Goal: Task Accomplishment & Management: Manage account settings

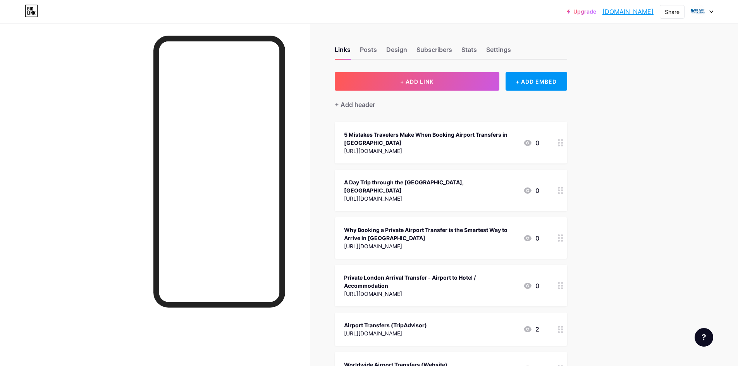
click at [710, 12] on icon at bounding box center [712, 11] width 4 height 3
click at [630, 112] on li "Logout" at bounding box center [665, 108] width 96 height 21
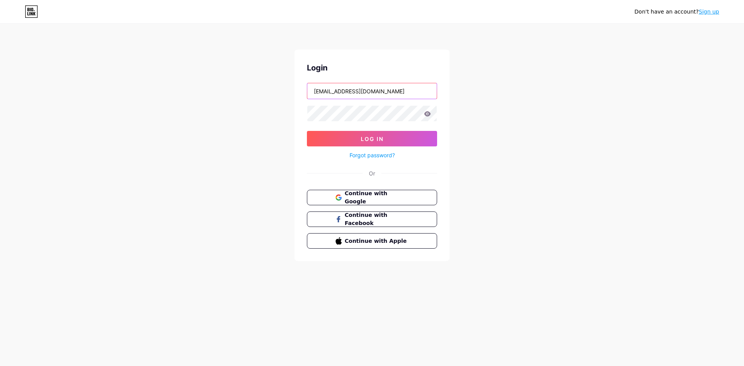
click at [334, 91] on input "[EMAIL_ADDRESS][DOMAIN_NAME]" at bounding box center [371, 91] width 129 height 16
type input "[EMAIL_ADDRESS][DOMAIN_NAME]"
click at [382, 141] on span "Log In" at bounding box center [372, 139] width 23 height 7
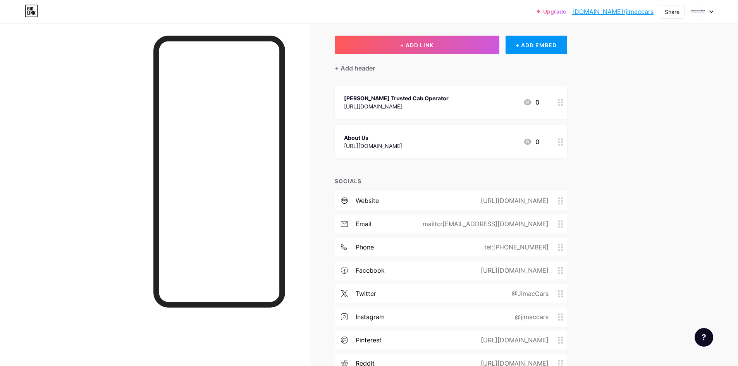
scroll to position [105, 0]
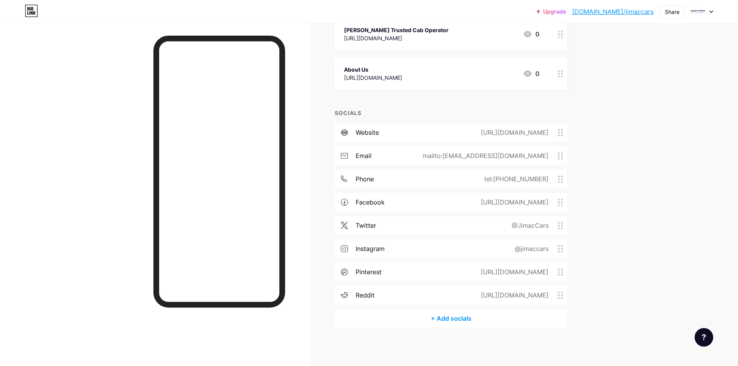
click at [560, 297] on circle at bounding box center [559, 298] width 2 height 2
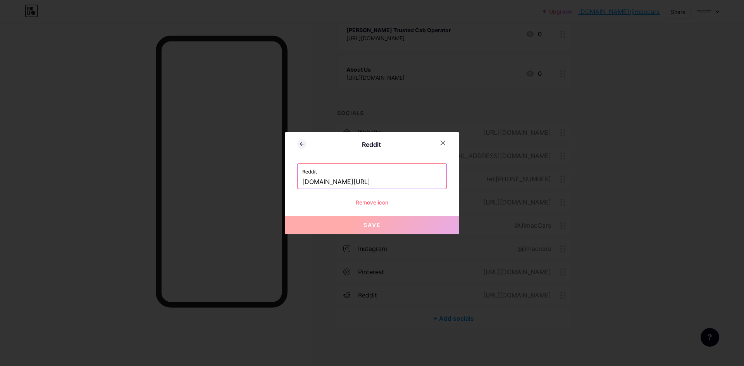
click at [366, 203] on div "Remove icon" at bounding box center [372, 202] width 150 height 8
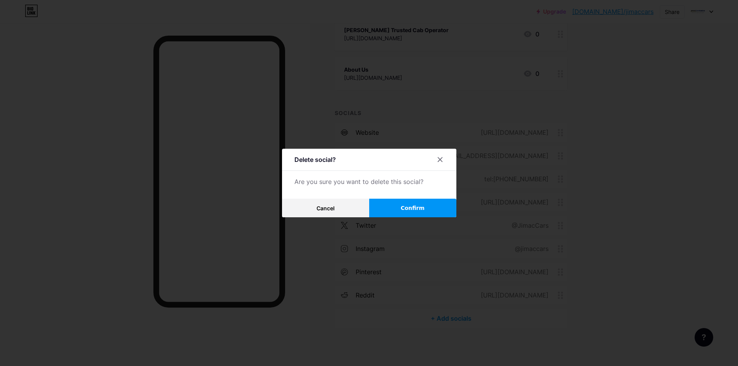
click at [403, 210] on button "Confirm" at bounding box center [412, 208] width 87 height 19
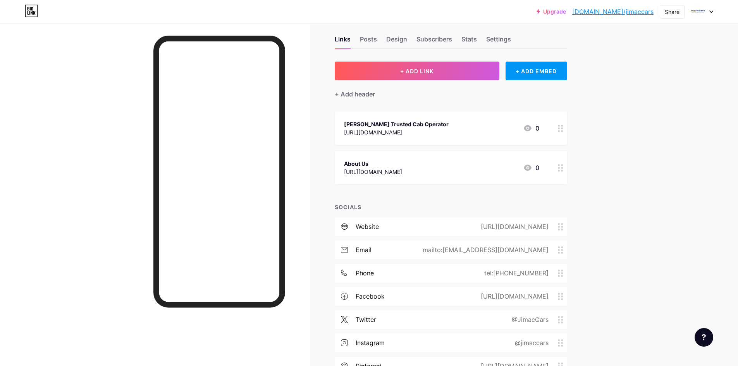
scroll to position [0, 0]
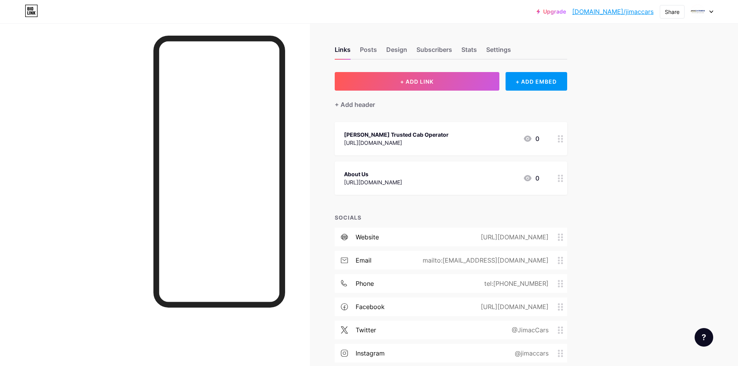
click at [713, 13] on div at bounding box center [702, 12] width 22 height 14
click at [639, 112] on li "Logout" at bounding box center [665, 108] width 96 height 21
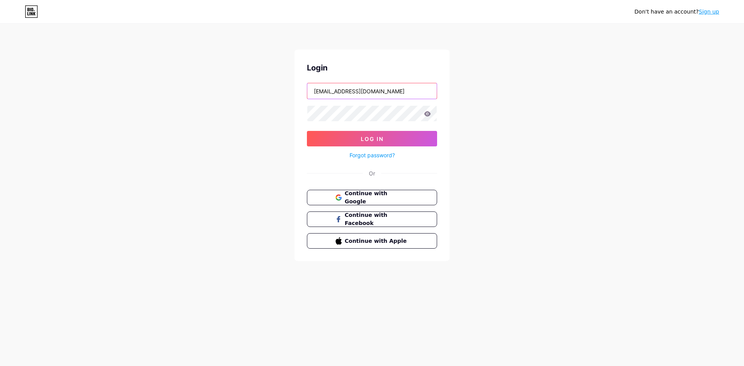
click at [368, 96] on input "[EMAIL_ADDRESS][DOMAIN_NAME]" at bounding box center [371, 91] width 129 height 16
click at [344, 144] on button "Log In" at bounding box center [372, 139] width 130 height 16
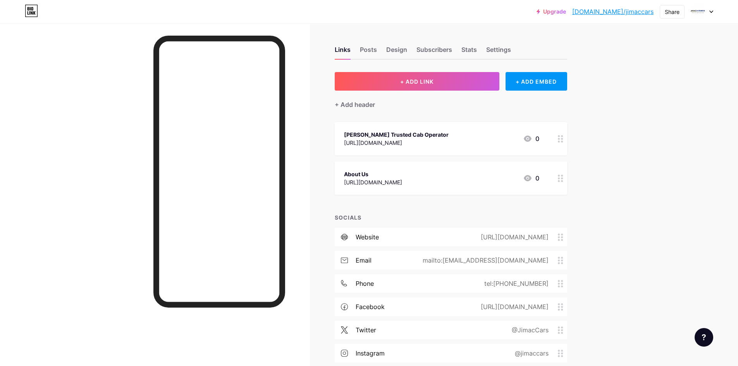
click at [379, 51] on div "Links Posts Design Subscribers Stats Settings" at bounding box center [451, 46] width 233 height 27
click at [374, 48] on div "Posts" at bounding box center [368, 52] width 17 height 14
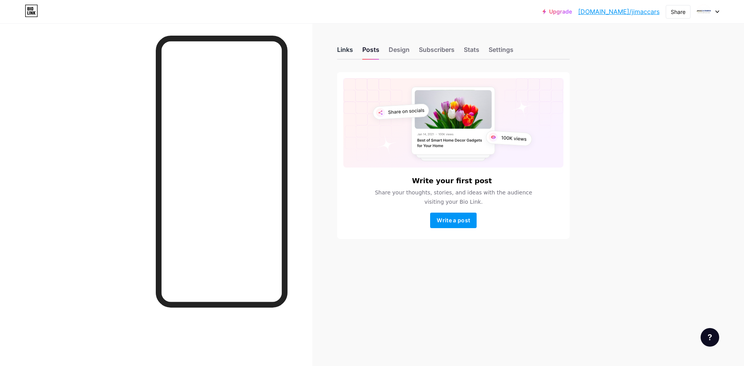
click at [345, 49] on div "Links" at bounding box center [345, 52] width 16 height 14
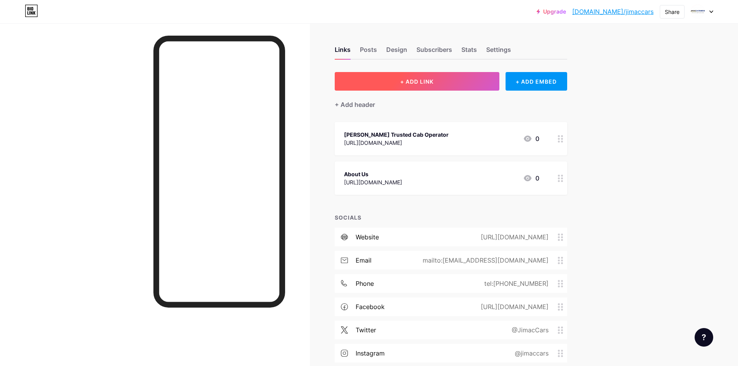
click at [400, 81] on button "+ ADD LINK" at bounding box center [417, 81] width 165 height 19
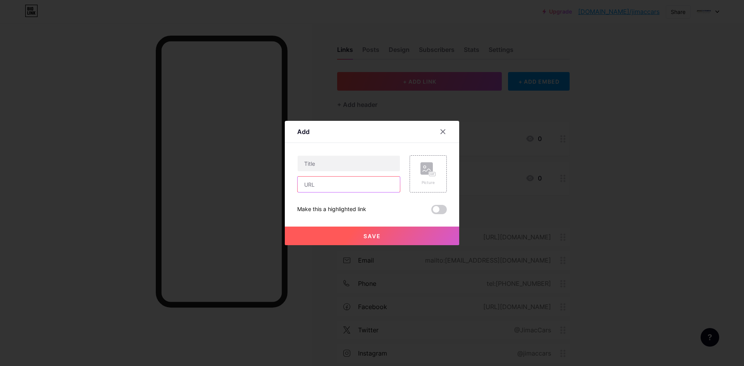
click at [316, 187] on input "text" at bounding box center [349, 185] width 102 height 16
paste input "[URL][DOMAIN_NAME]"
type input "[URL][DOMAIN_NAME]"
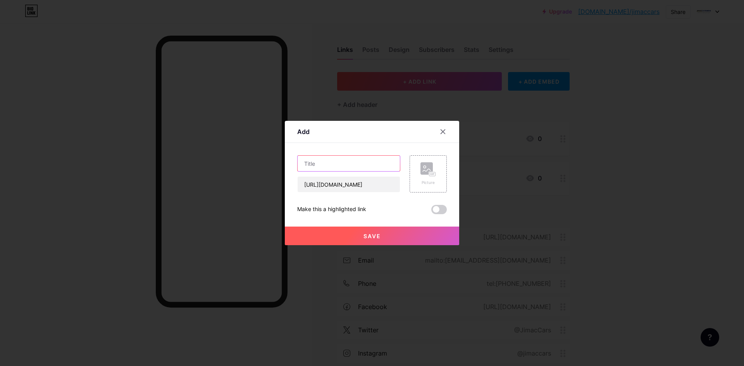
click at [329, 164] on input "text" at bounding box center [349, 164] width 102 height 16
paste input "Navigating New SEND Transport Policies: Key Updates and Parental Support"
type input "Navigating New SEND Transport Policies: Key Updates and Parental Support"
click at [358, 236] on button "Save" at bounding box center [372, 236] width 174 height 19
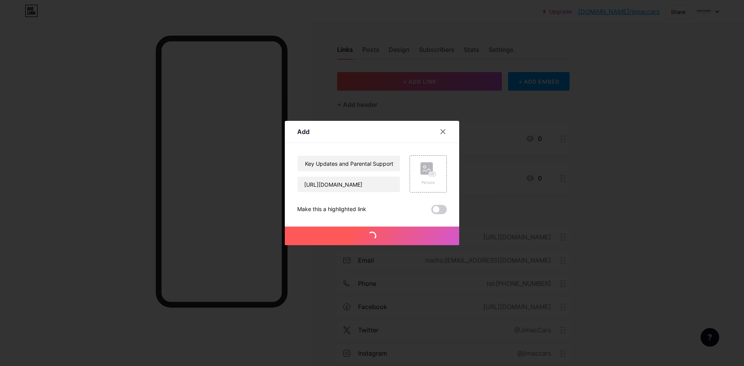
scroll to position [0, 0]
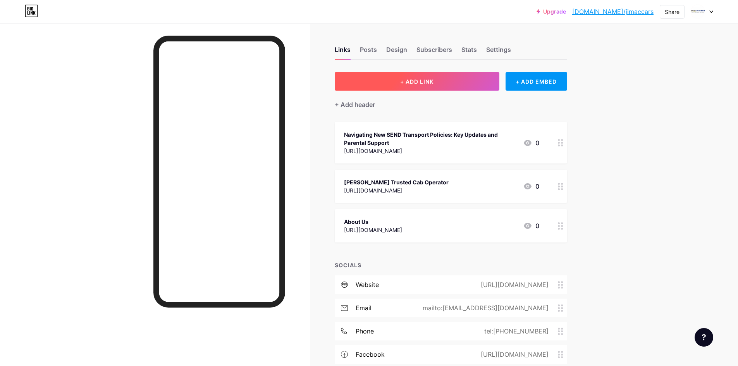
click at [422, 84] on span "+ ADD LINK" at bounding box center [416, 81] width 33 height 7
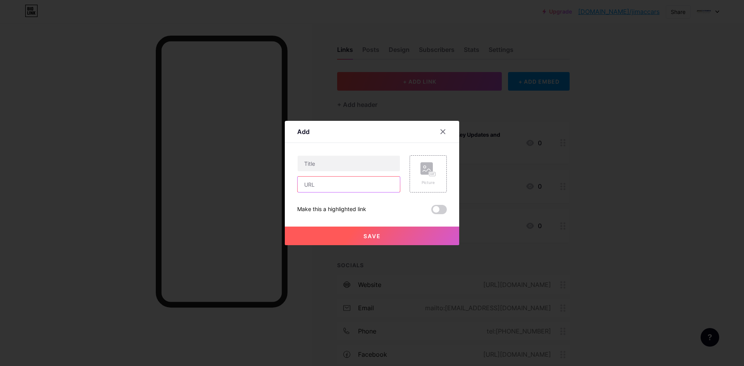
click at [320, 185] on input "text" at bounding box center [349, 185] width 102 height 16
paste input "Independent Travel Training: Empowering SEND Youth"
type input "Independent Travel Training: Empowering SEND Youth"
click at [323, 164] on input "text" at bounding box center [349, 164] width 102 height 16
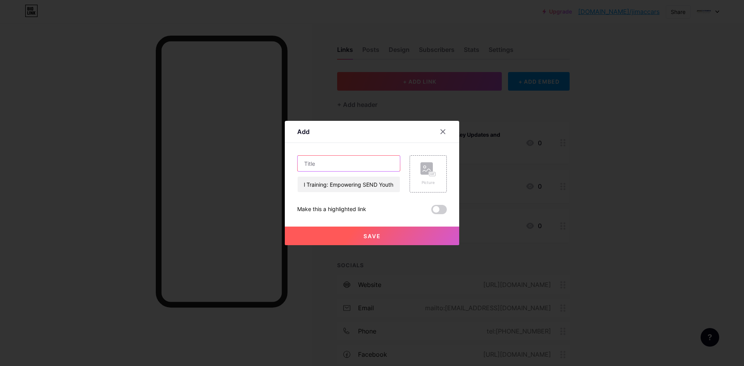
scroll to position [0, 0]
paste input "Independent Travel Training: Empowering SEND Youth"
type input "Independent Travel Training: Empowering SEND Youth"
click at [317, 187] on input "Independent Travel Training: Empowering SEND Youth" at bounding box center [349, 185] width 102 height 16
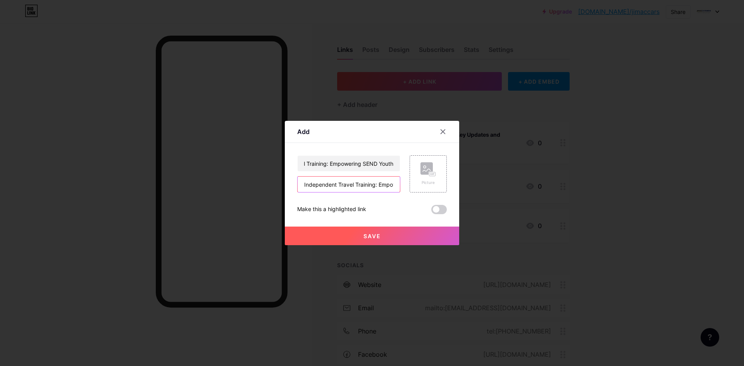
scroll to position [0, 0]
click at [317, 187] on input "Independent Travel Training: Empowering SEND Youth" at bounding box center [349, 185] width 102 height 16
paste input "[URL][DOMAIN_NAME]"
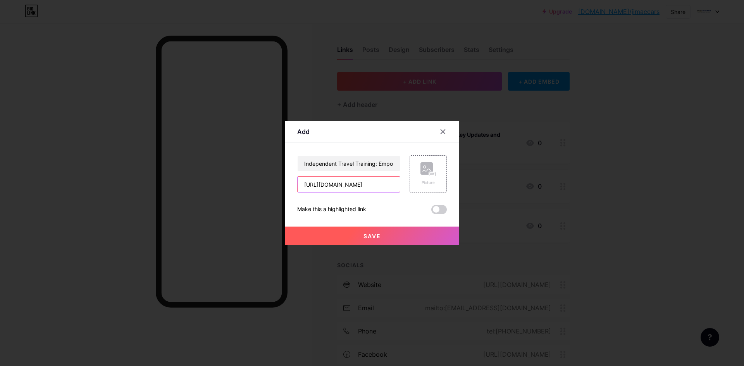
type input "[URL][DOMAIN_NAME]"
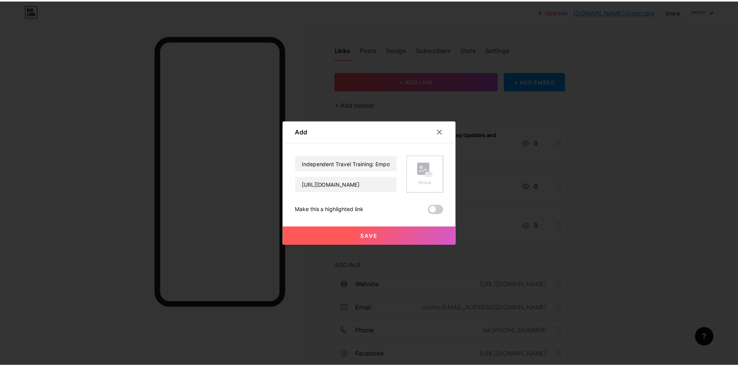
scroll to position [0, 0]
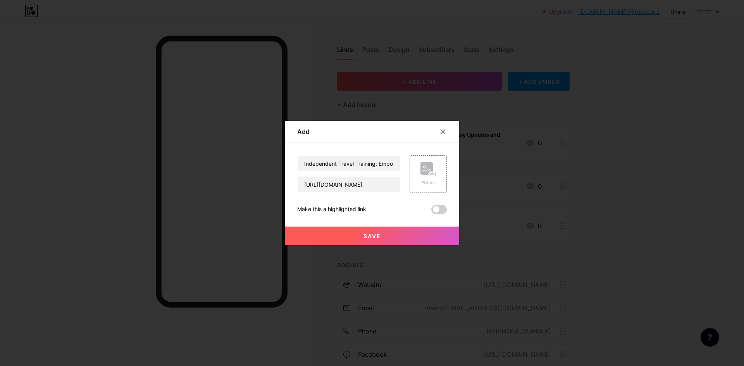
click at [371, 241] on button "Save" at bounding box center [372, 236] width 174 height 19
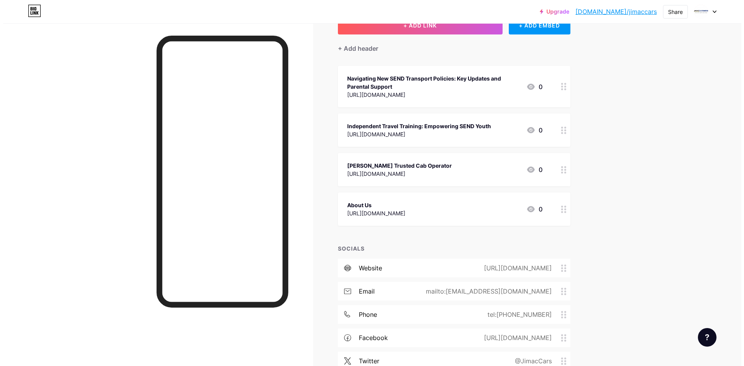
scroll to position [39, 0]
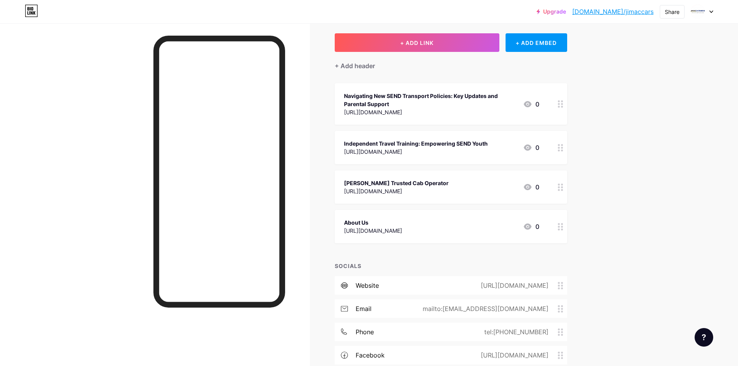
drag, startPoint x: 422, startPoint y: 193, endPoint x: 595, endPoint y: 234, distance: 178.1
click at [593, 236] on div "Links Posts Design Subscribers Stats Settings + ADD LINK + ADD EMBED + Add head…" at bounding box center [300, 240] width 600 height 512
click at [612, 229] on div "Upgrade [DOMAIN_NAME]/jimacc... [DOMAIN_NAME]/jimaccars Share Switch accounts J…" at bounding box center [369, 228] width 738 height 535
click at [438, 49] on button "+ ADD LINK" at bounding box center [417, 42] width 165 height 19
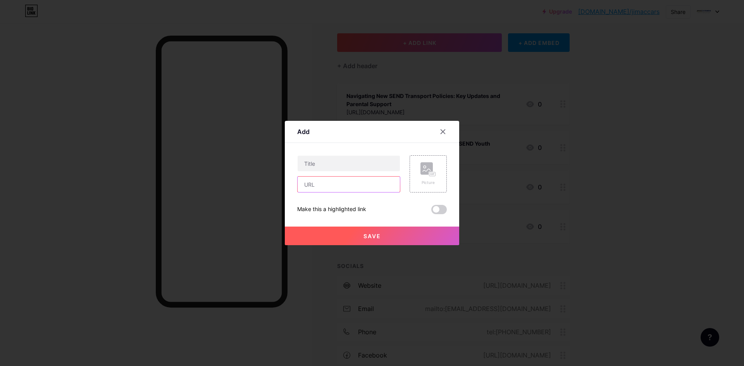
click at [327, 189] on input "text" at bounding box center [349, 185] width 102 height 16
paste input "Family Stories: How Personal Travel Budgets Offer Flexibility"
type input "Family Stories: How Personal Travel Budgets Offer Flexibility"
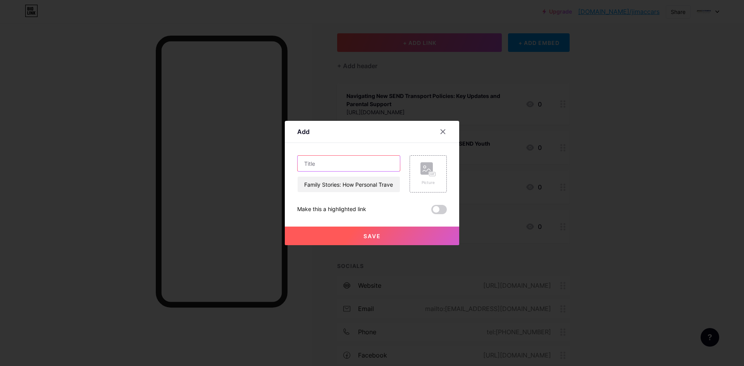
click at [334, 167] on input "text" at bounding box center [349, 164] width 102 height 16
paste input "Family Stories: How Personal Travel Budgets Offer Flexibility"
type input "Family Stories: How Personal Travel Budgets Offer Flexibility"
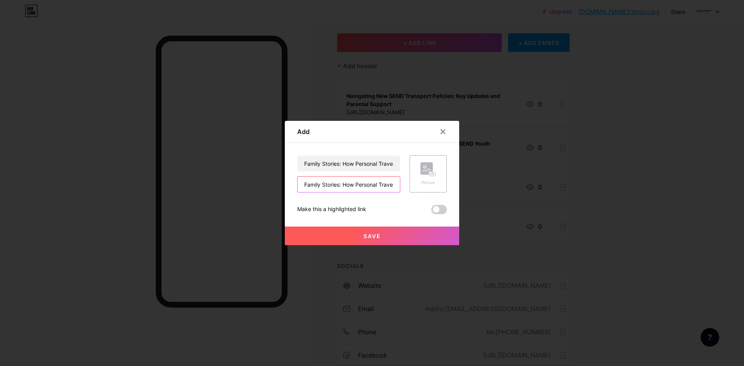
click at [350, 180] on input "Family Stories: How Personal Travel Budgets Offer Flexibility" at bounding box center [349, 185] width 102 height 16
paste input "[URL][DOMAIN_NAME]"
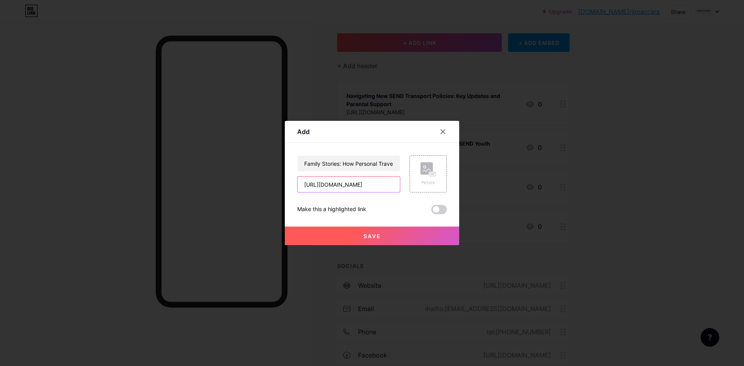
type input "[URL][DOMAIN_NAME]"
click at [375, 245] on button "Save" at bounding box center [372, 236] width 174 height 19
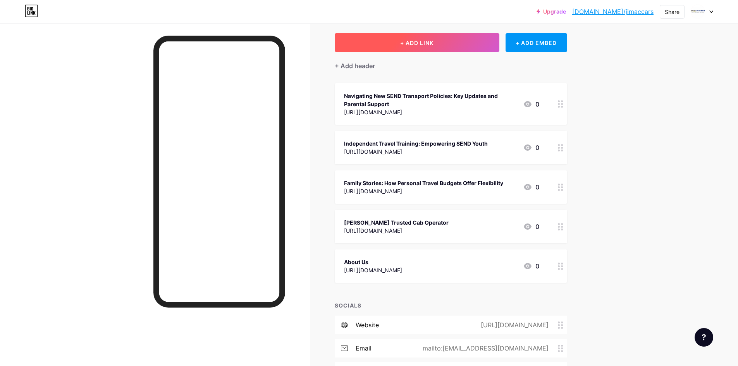
click at [413, 45] on span "+ ADD LINK" at bounding box center [416, 43] width 33 height 7
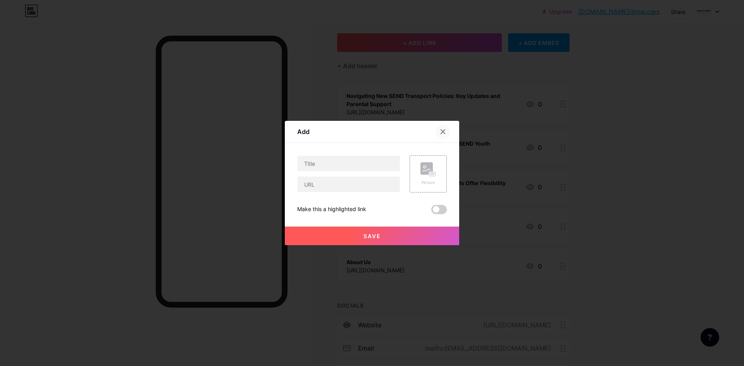
click at [444, 131] on icon at bounding box center [443, 132] width 4 height 4
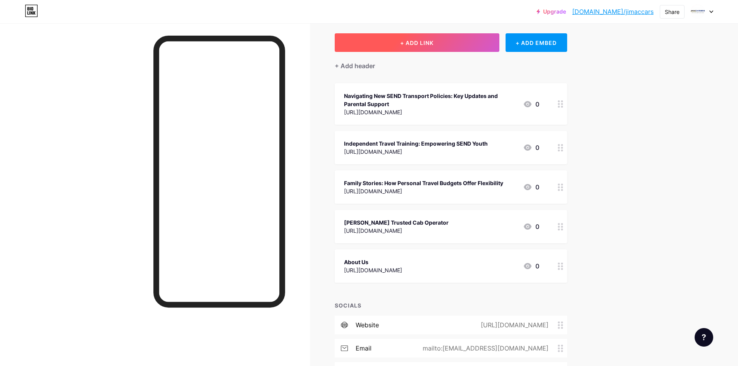
click at [451, 46] on button "+ ADD LINK" at bounding box center [417, 42] width 165 height 19
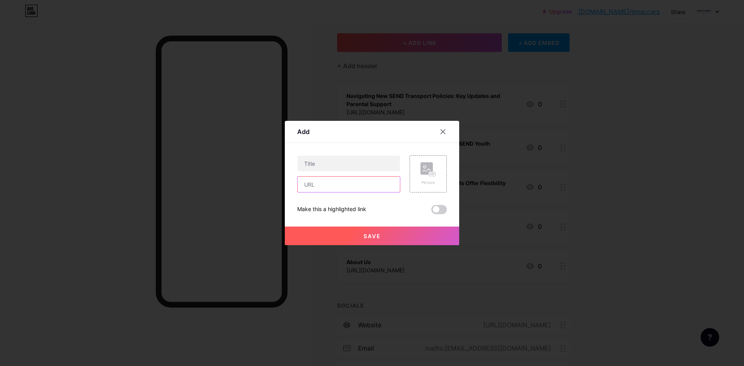
click at [336, 188] on input "text" at bounding box center [349, 185] width 102 height 16
paste input "[URL][DOMAIN_NAME]"
type input "[URL][DOMAIN_NAME]"
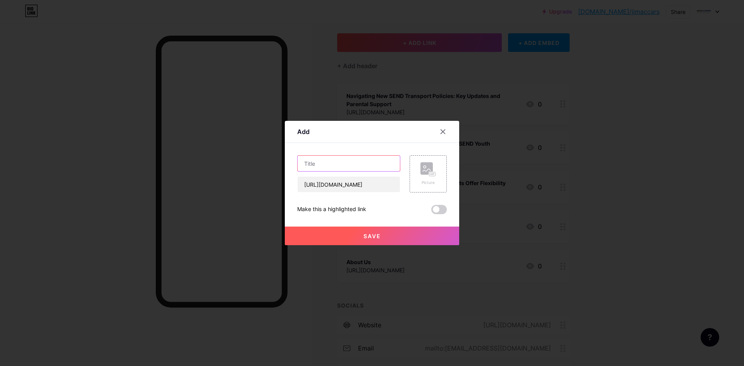
click at [320, 164] on input "text" at bounding box center [349, 164] width 102 height 16
paste input "Collaborative Transport Solutions: Council And Community Voices"
drag, startPoint x: 336, startPoint y: 166, endPoint x: 324, endPoint y: 165, distance: 12.4
click at [323, 165] on input "Collaborative Transport Solutions: Council And Community Voices" at bounding box center [349, 164] width 102 height 16
click at [324, 165] on input "Collaborative Transport Solutions: Council And Community Voices" at bounding box center [349, 164] width 102 height 16
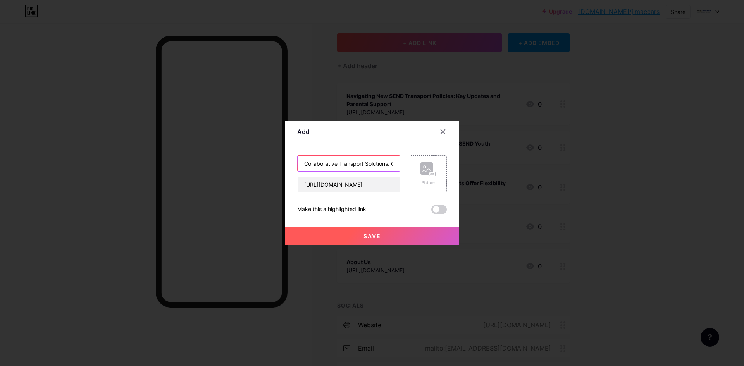
type input "Collaborative Transport Solutions: Council And Community Voices"
click at [376, 241] on button "Save" at bounding box center [372, 236] width 174 height 19
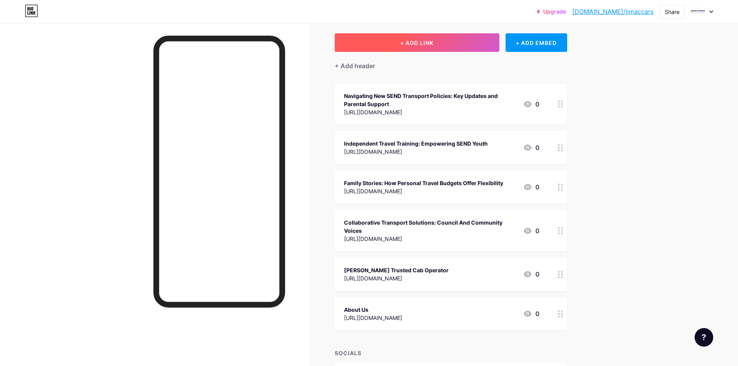
click at [458, 45] on button "+ ADD LINK" at bounding box center [417, 42] width 165 height 19
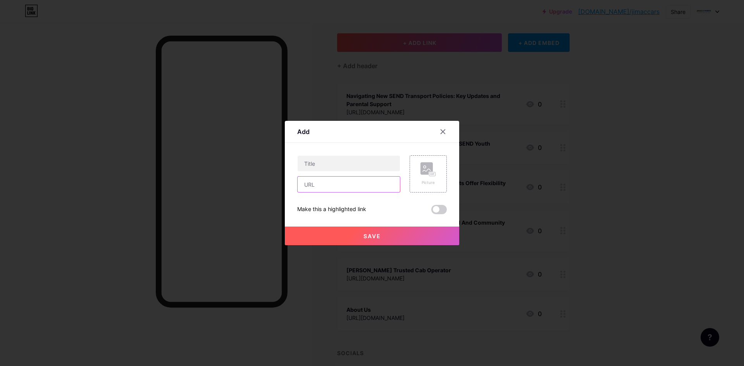
click at [330, 180] on input "text" at bounding box center [349, 185] width 102 height 16
paste input "SEND Community Events Across [GEOGRAPHIC_DATA], [GEOGRAPHIC_DATA], H&F, [GEOGRA…"
type input "SEND Community Events Across [GEOGRAPHIC_DATA], [GEOGRAPHIC_DATA], H&F, [GEOGRA…"
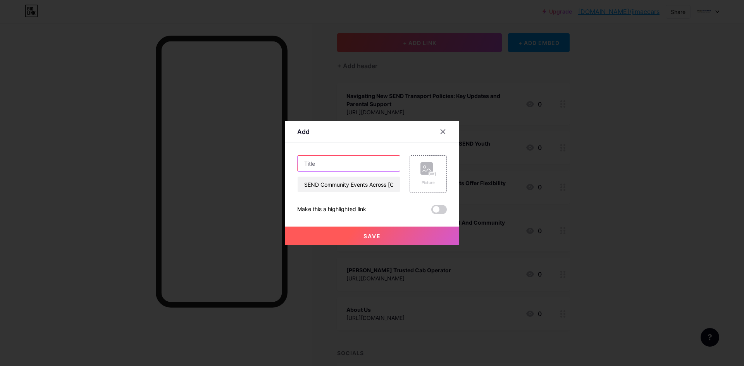
click at [340, 164] on input "text" at bounding box center [349, 164] width 102 height 16
paste input "SEND Community Events Across [GEOGRAPHIC_DATA], [GEOGRAPHIC_DATA], H&F, [GEOGRA…"
type input "SEND Community Events Across [GEOGRAPHIC_DATA], [GEOGRAPHIC_DATA], H&F, [GEOGRA…"
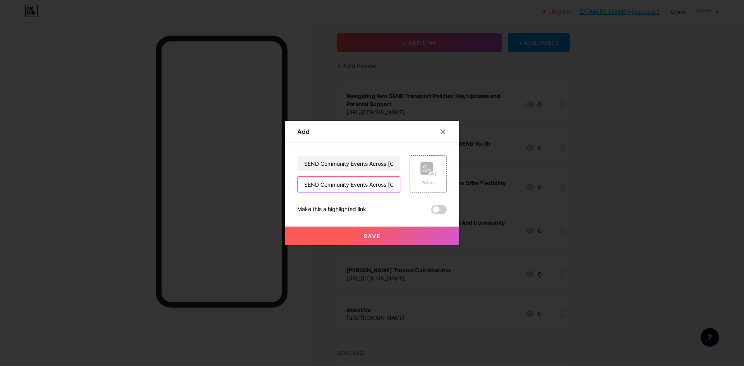
click at [338, 183] on input "SEND Community Events Across [GEOGRAPHIC_DATA], [GEOGRAPHIC_DATA], H&F, [GEOGRA…" at bounding box center [349, 185] width 102 height 16
drag, startPoint x: 338, startPoint y: 183, endPoint x: 343, endPoint y: 179, distance: 6.1
click at [338, 183] on input "SEND Community Events Across [GEOGRAPHIC_DATA], [GEOGRAPHIC_DATA], H&F, [GEOGRA…" at bounding box center [349, 185] width 102 height 16
paste input "[URL][DOMAIN_NAME][PERSON_NAME]"
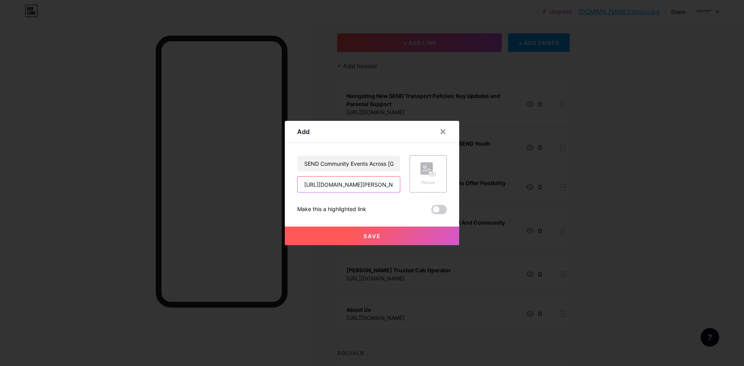
scroll to position [0, 121]
type input "[URL][DOMAIN_NAME][PERSON_NAME]"
click at [375, 240] on button "Save" at bounding box center [372, 236] width 174 height 19
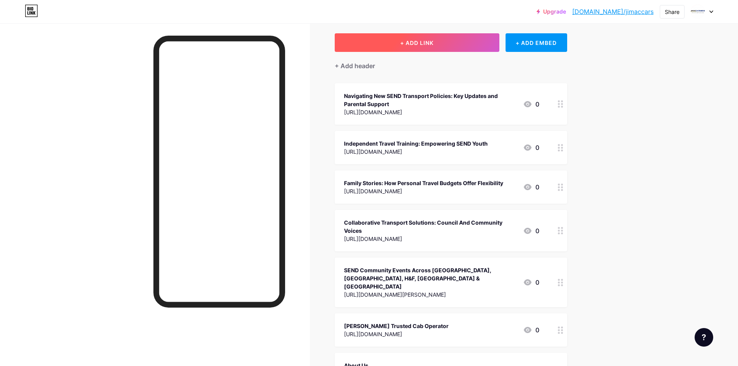
click at [448, 47] on button "+ ADD LINK" at bounding box center [417, 42] width 165 height 19
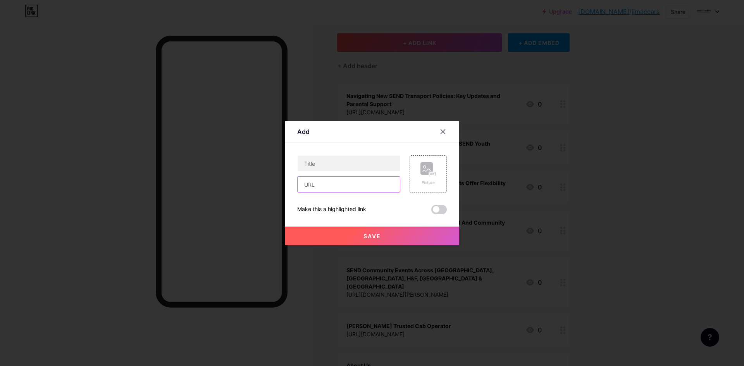
click at [351, 186] on input "text" at bounding box center [349, 185] width 102 height 16
paste input "SEND Transport Checklist for London Families"
type input "SEND Transport Checklist for London Families"
click at [361, 167] on input "text" at bounding box center [349, 164] width 102 height 16
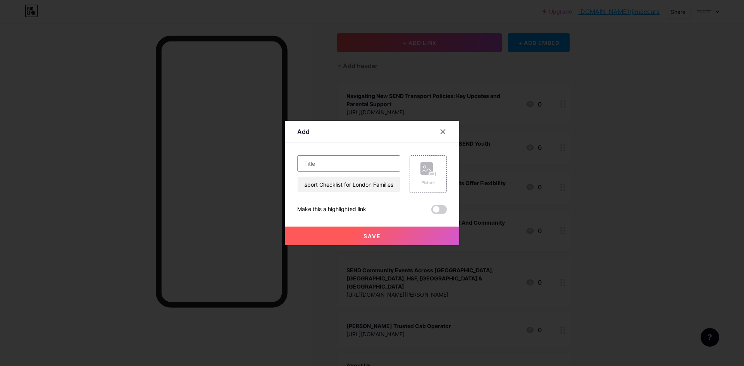
scroll to position [0, 0]
paste input "SEND Transport Checklist for London Families"
type input "SEND Transport Checklist for London Families"
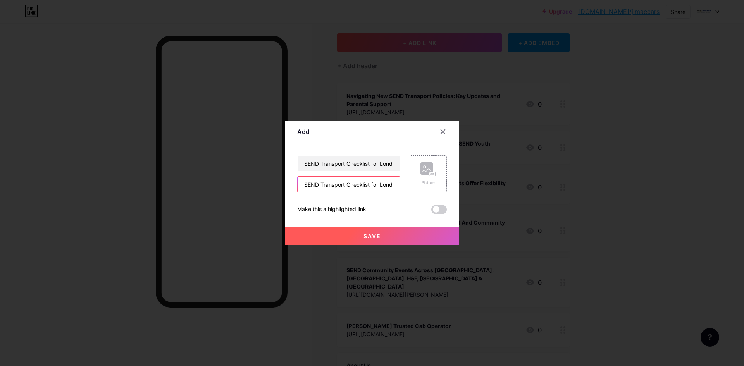
click at [349, 182] on input "SEND Transport Checklist for London Families" at bounding box center [349, 185] width 102 height 16
paste input "[URL][DOMAIN_NAME]"
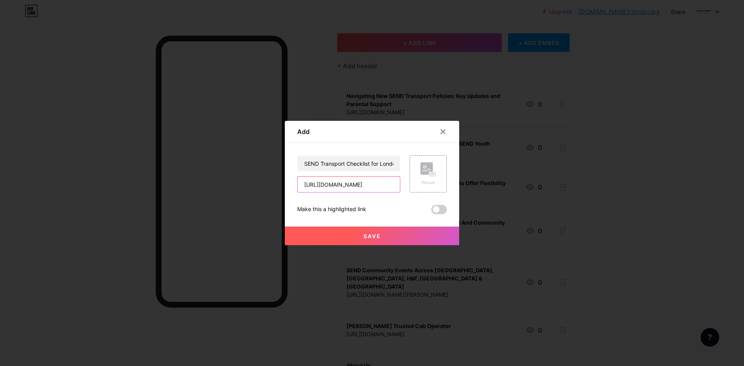
type input "[URL][DOMAIN_NAME]"
click at [368, 241] on button "Save" at bounding box center [372, 236] width 174 height 19
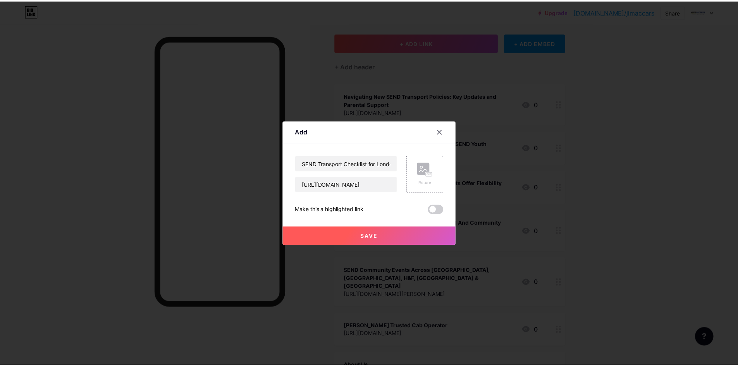
scroll to position [0, 0]
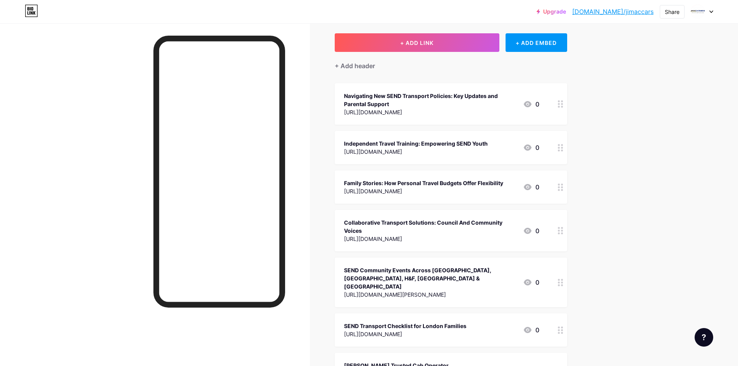
drag, startPoint x: 416, startPoint y: 323, endPoint x: 604, endPoint y: 334, distance: 188.3
click at [604, 334] on div "Upgrade [DOMAIN_NAME]/jimacc... [DOMAIN_NAME]/jimaccars Share Switch accounts J…" at bounding box center [369, 320] width 738 height 718
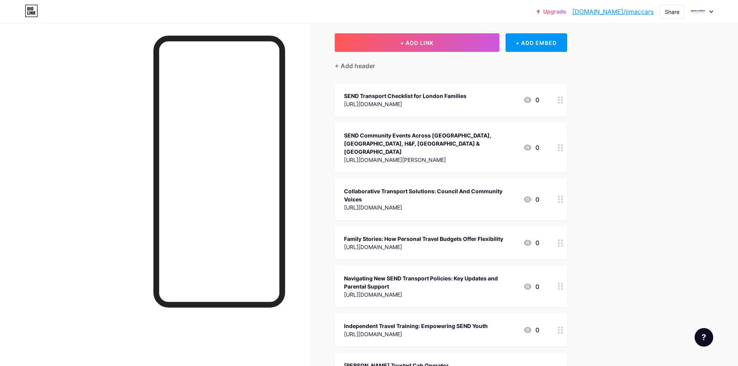
click at [600, 255] on div "Links Posts Design Subscribers Stats Settings + ADD LINK + ADD EMBED + Add head…" at bounding box center [300, 331] width 600 height 694
